Goal: Information Seeking & Learning: Learn about a topic

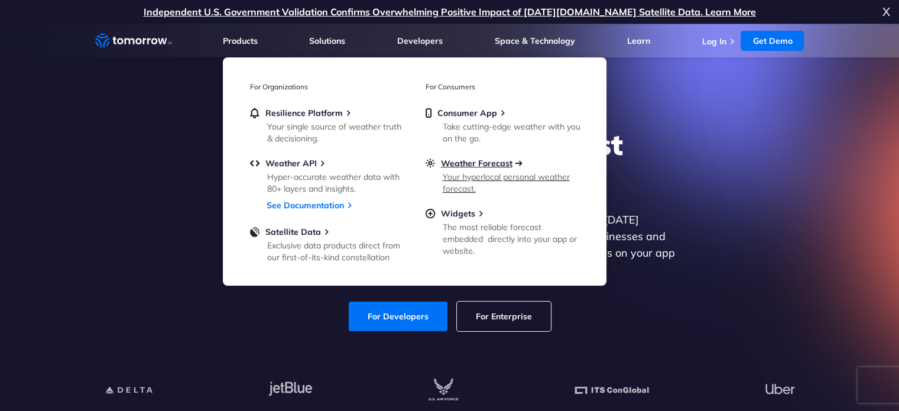
click at [458, 164] on span "Weather Forecast" at bounding box center [477, 163] width 72 height 11
click at [457, 216] on span "Widgets" at bounding box center [458, 213] width 34 height 11
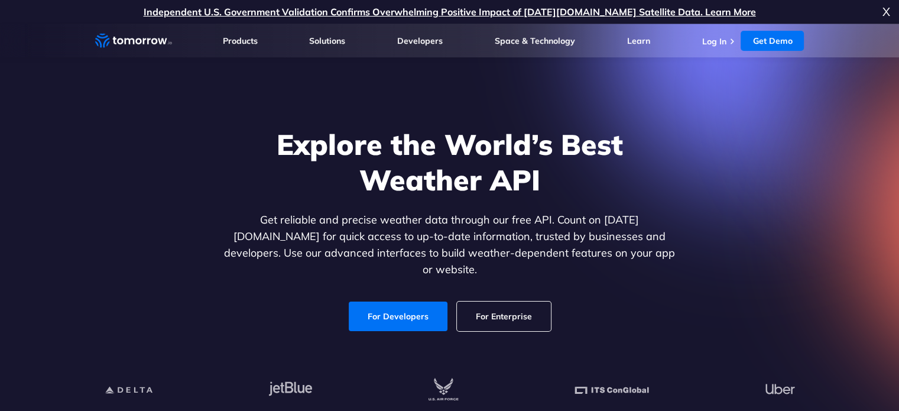
click at [356, 97] on section "Explore the World’s Best Weather API Get reliable and precise weather data thro…" at bounding box center [449, 225] width 899 height 402
click at [605, 307] on div "For Developers For Enterprise" at bounding box center [450, 317] width 457 height 30
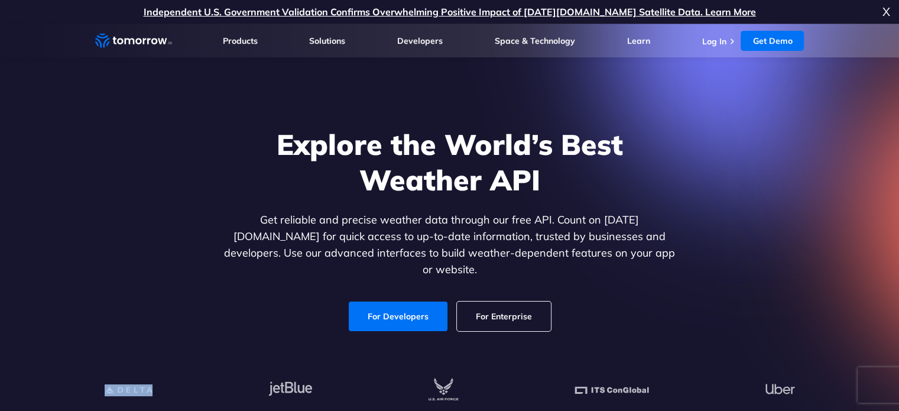
click at [605, 307] on div "For Developers For Enterprise" at bounding box center [450, 317] width 457 height 30
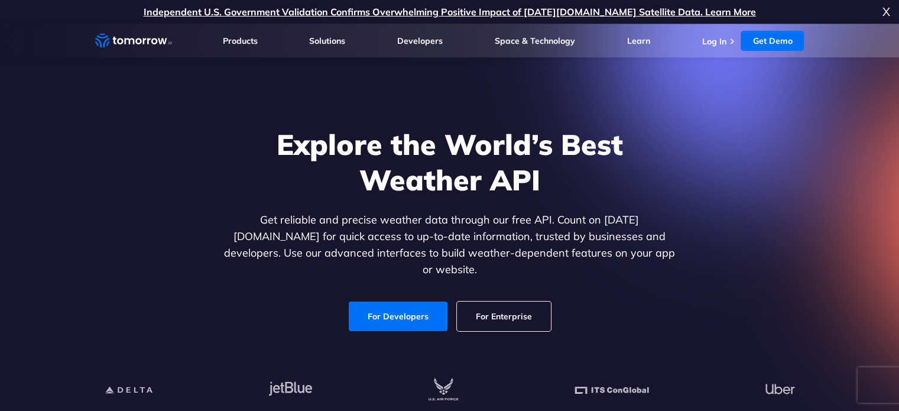
click at [605, 307] on div "For Developers For Enterprise" at bounding box center [450, 317] width 457 height 30
click at [579, 355] on div at bounding box center [450, 391] width 729 height 72
click at [556, 383] on div at bounding box center [450, 390] width 691 height 25
click at [406, 358] on div at bounding box center [450, 391] width 729 height 72
click at [887, 9] on span "X" at bounding box center [887, 12] width 8 height 24
